Goal: Task Accomplishment & Management: Use online tool/utility

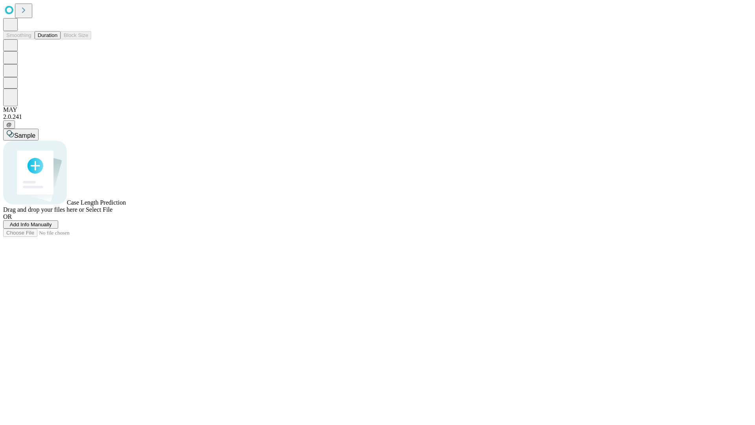
click at [57, 39] on button "Duration" at bounding box center [48, 35] width 26 height 8
click at [52, 227] on span "Add Info Manually" at bounding box center [31, 224] width 42 height 6
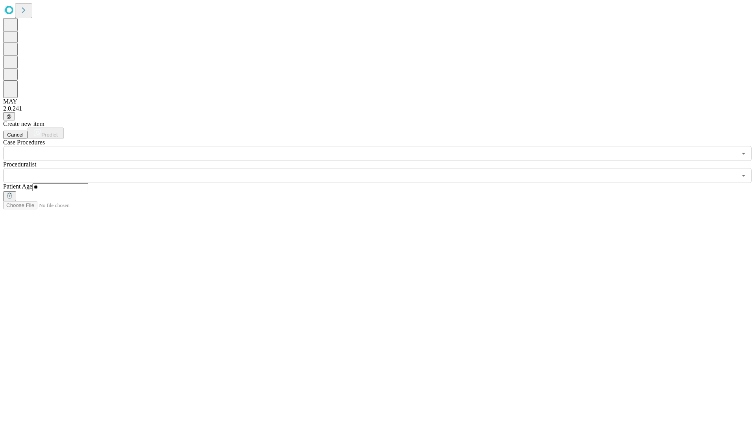
type input "**"
click at [383, 168] on input "text" at bounding box center [369, 175] width 733 height 15
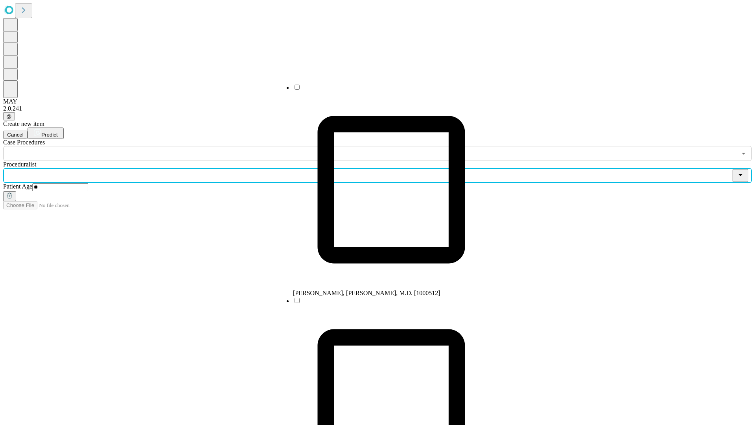
click at [383, 90] on li "[PERSON_NAME], [PERSON_NAME], M.D. [1000512]" at bounding box center [391, 189] width 197 height 213
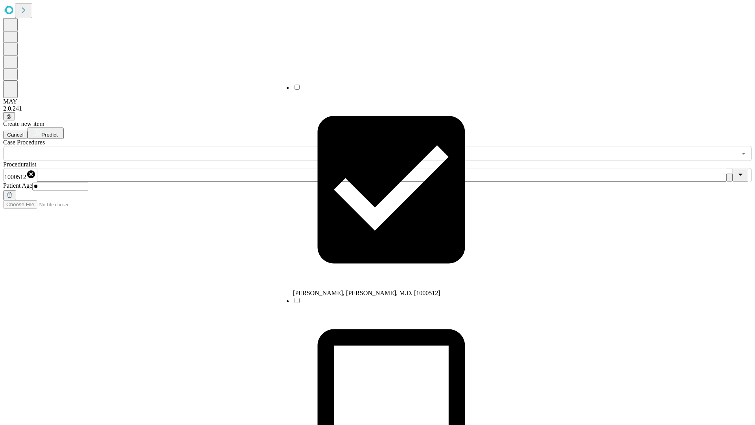
click at [165, 146] on input "text" at bounding box center [369, 153] width 733 height 15
